Goal: Task Accomplishment & Management: Manage account settings

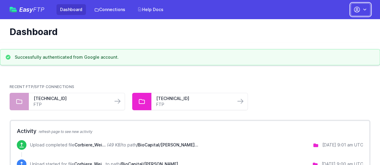
click at [365, 10] on icon "button" at bounding box center [364, 10] width 3 height 2
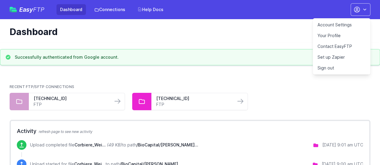
click at [349, 23] on link "Account Settings" at bounding box center [342, 25] width 58 height 11
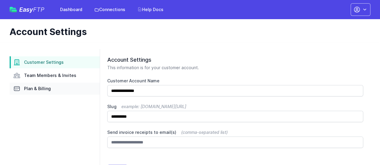
click at [58, 92] on link "Plan & Billing" at bounding box center [55, 89] width 90 height 12
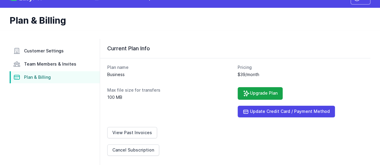
scroll to position [37, 0]
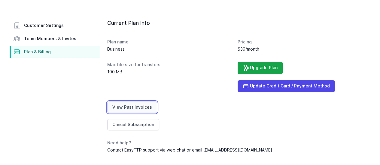
click at [127, 107] on link "View Past Invoices" at bounding box center [132, 107] width 50 height 11
